Goal: Task Accomplishment & Management: Manage account settings

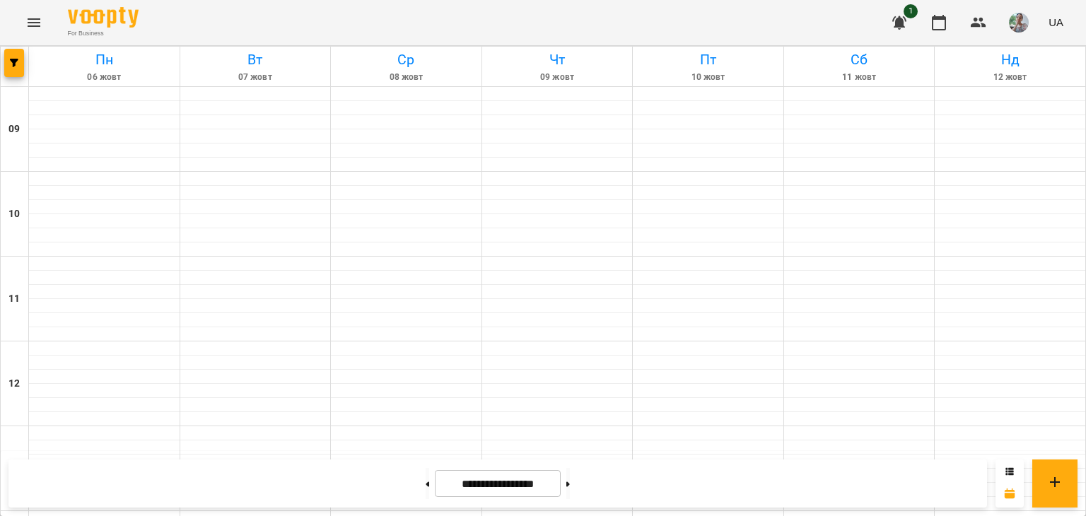
scroll to position [354, 0]
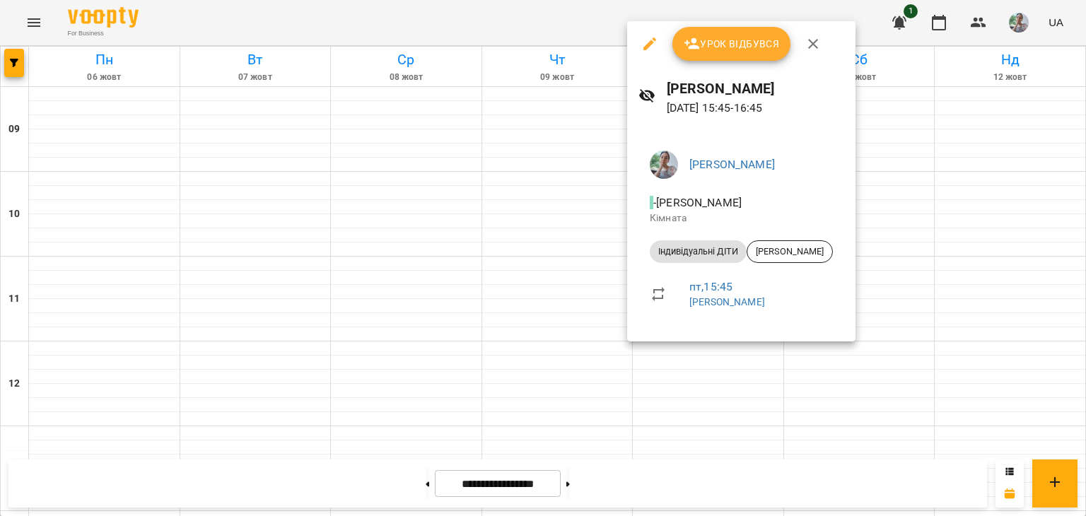
click at [703, 56] on button "Урок відбувся" at bounding box center [732, 44] width 119 height 34
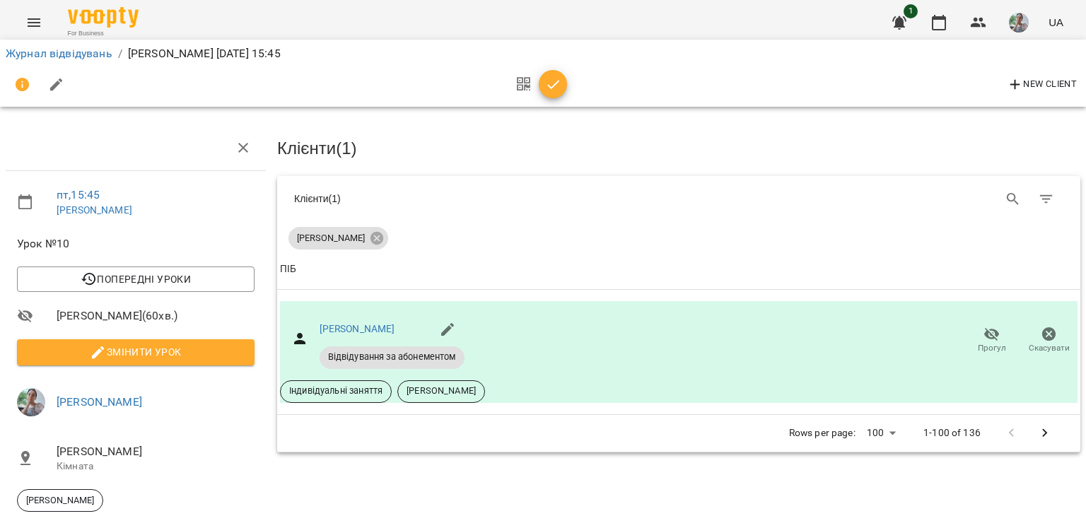
click at [549, 91] on icon "button" at bounding box center [553, 84] width 17 height 17
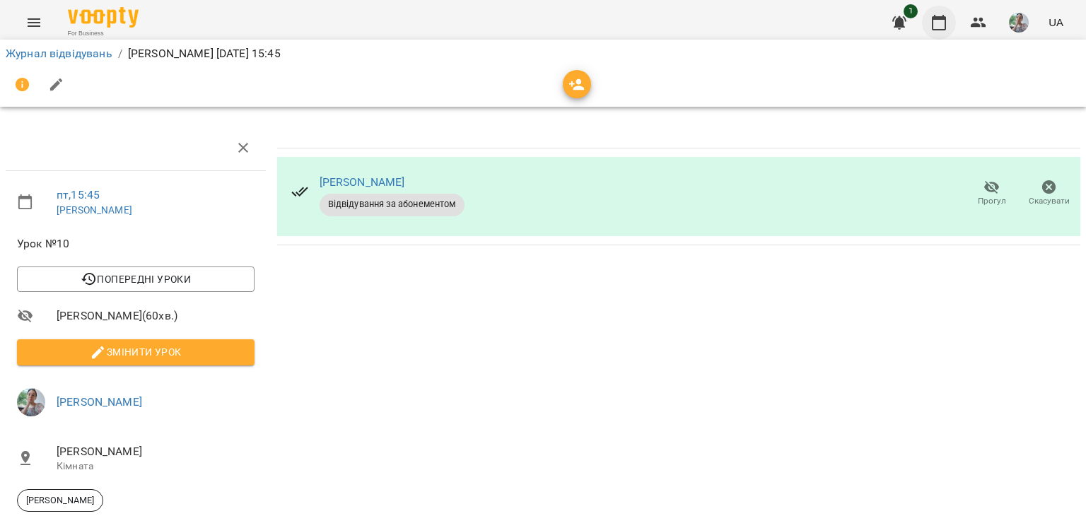
click at [936, 33] on button "button" at bounding box center [939, 23] width 34 height 34
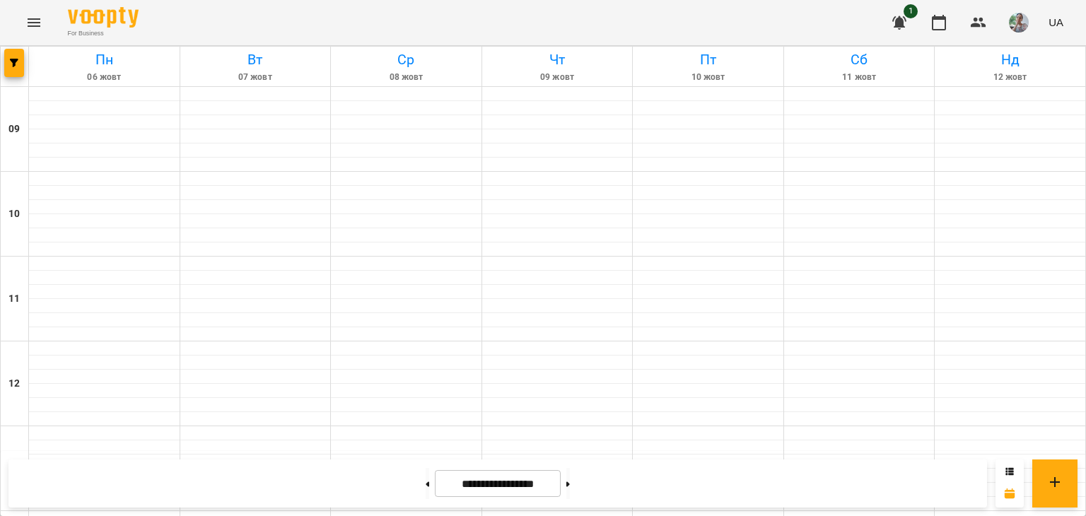
scroll to position [566, 0]
click at [570, 484] on button at bounding box center [568, 483] width 4 height 31
type input "**********"
